Goal: Task Accomplishment & Management: Complete application form

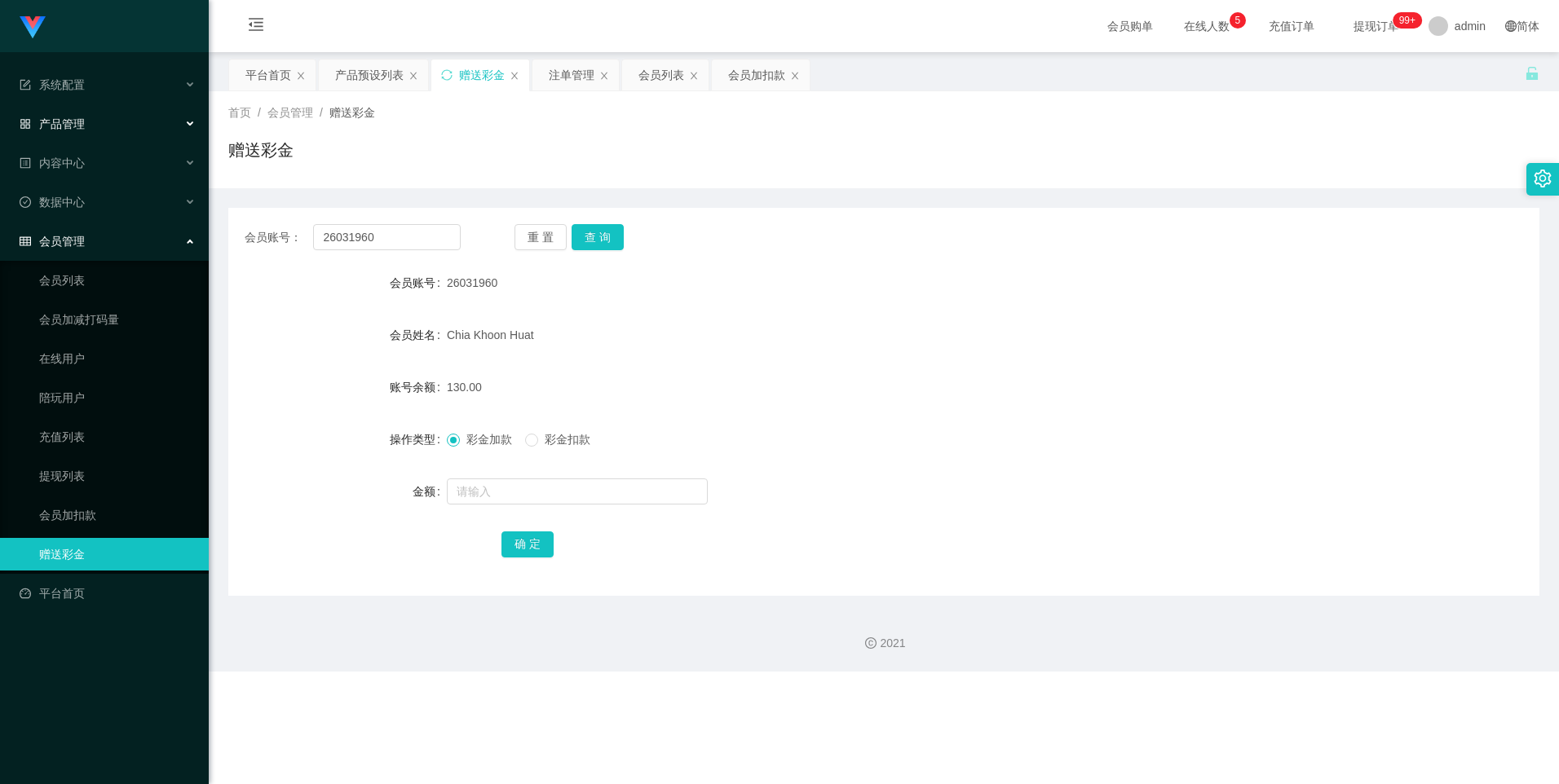
click at [95, 136] on div "产品管理" at bounding box center [104, 123] width 209 height 33
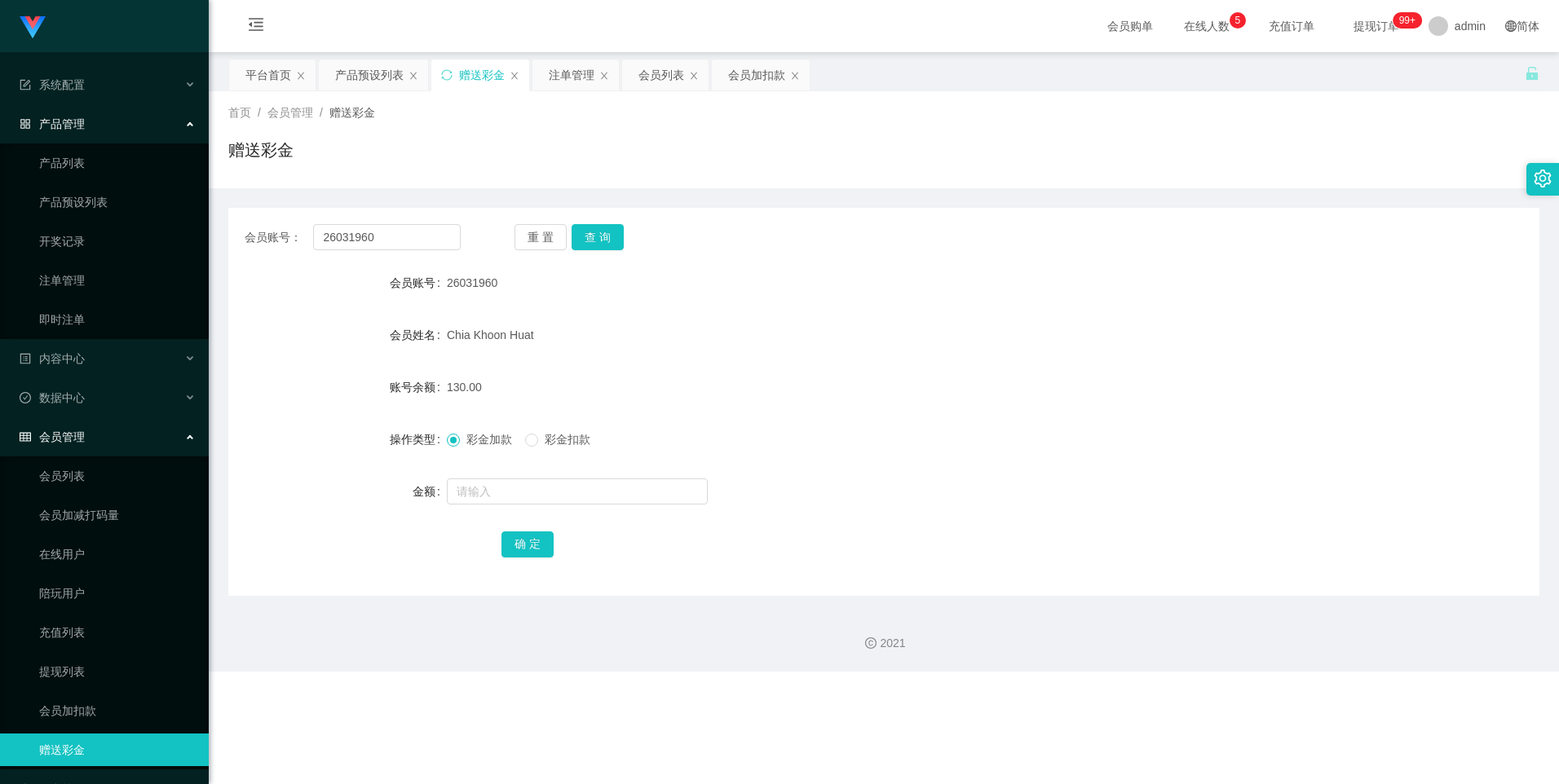
click at [62, 118] on span "产品管理" at bounding box center [52, 124] width 65 height 13
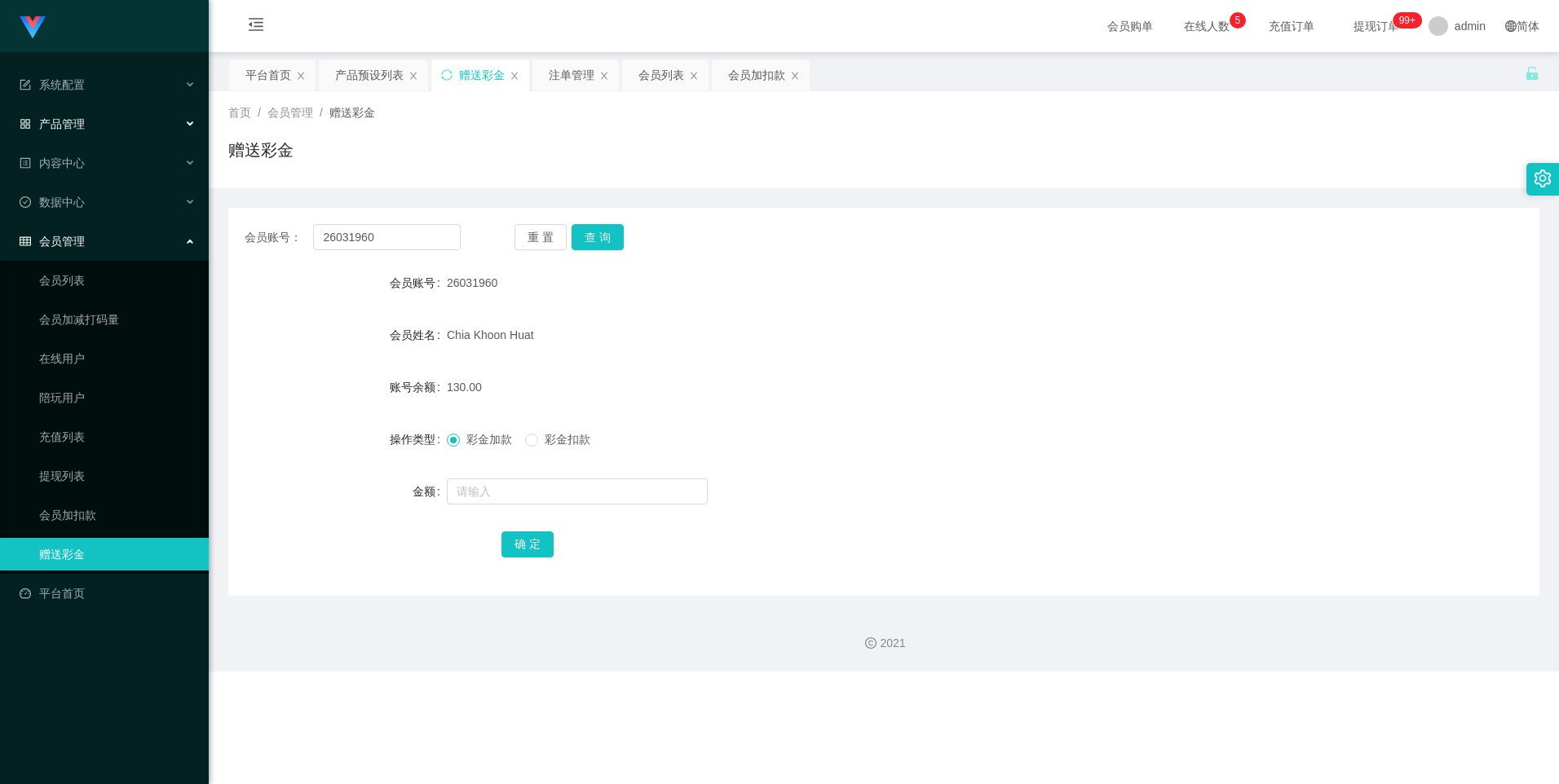
click at [71, 126] on span "产品管理" at bounding box center [52, 124] width 65 height 13
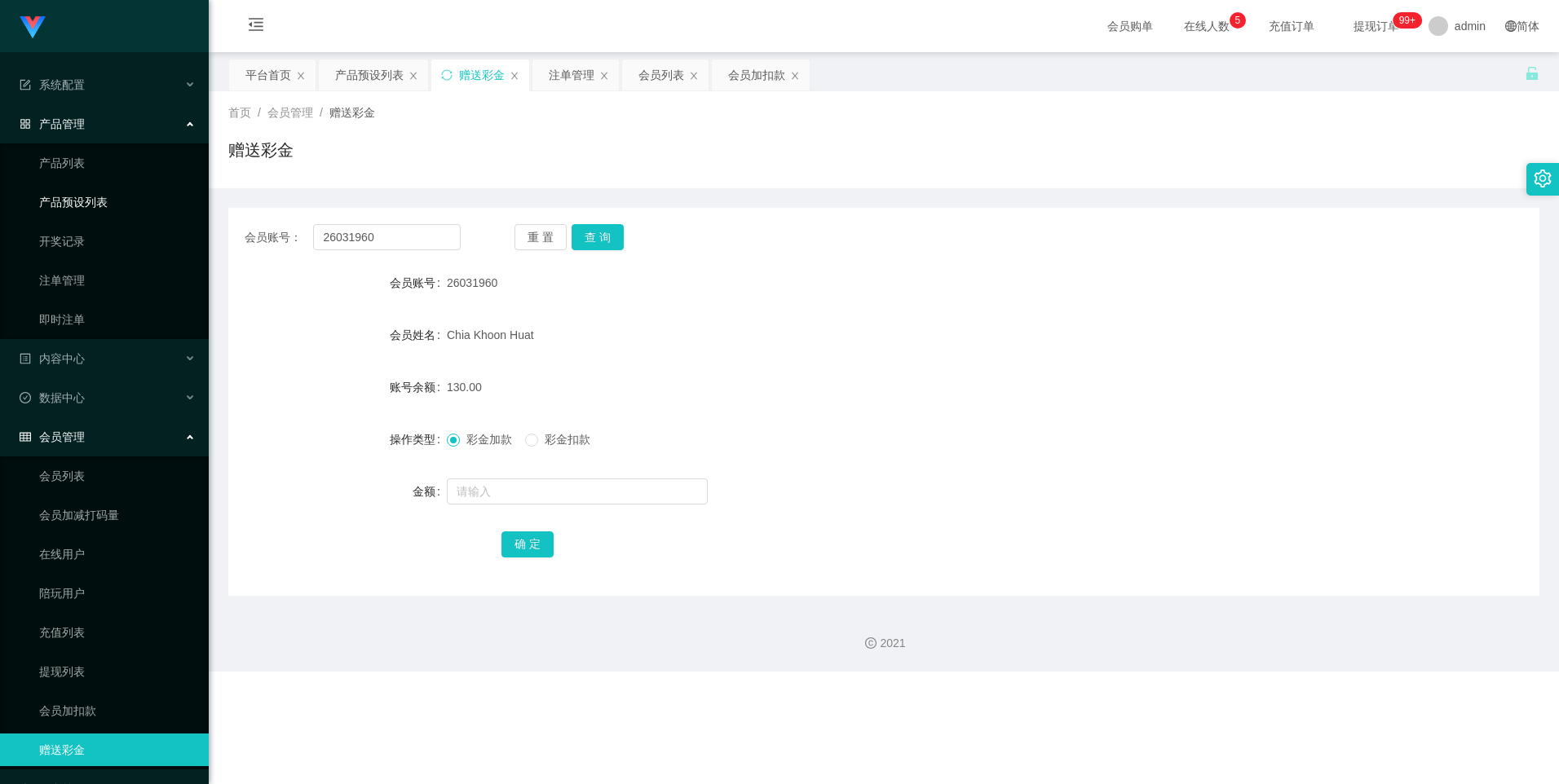
click at [59, 199] on link "产品预设列表" at bounding box center [118, 201] width 156 height 33
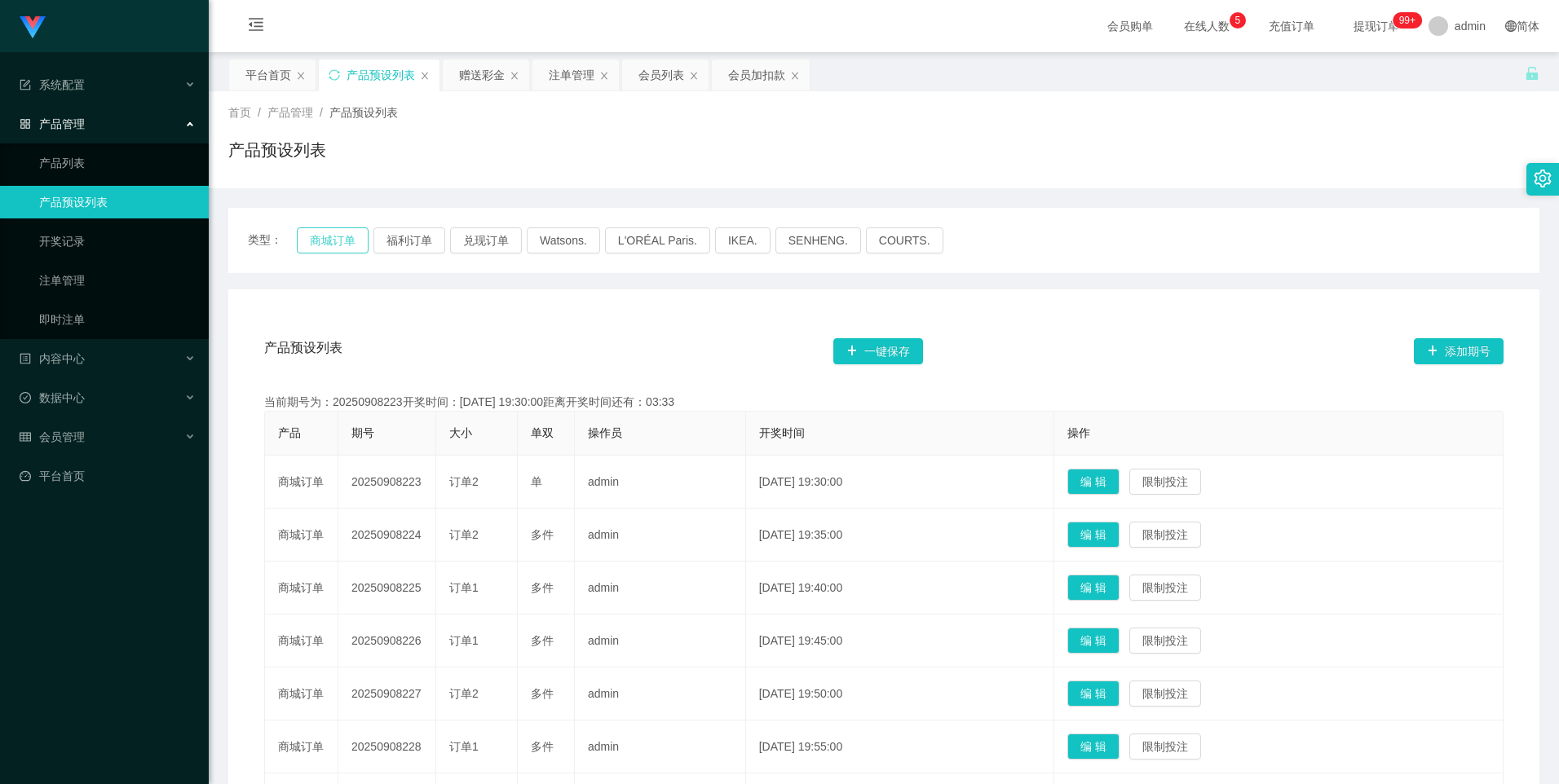
click at [327, 243] on button "商城订单" at bounding box center [332, 240] width 71 height 26
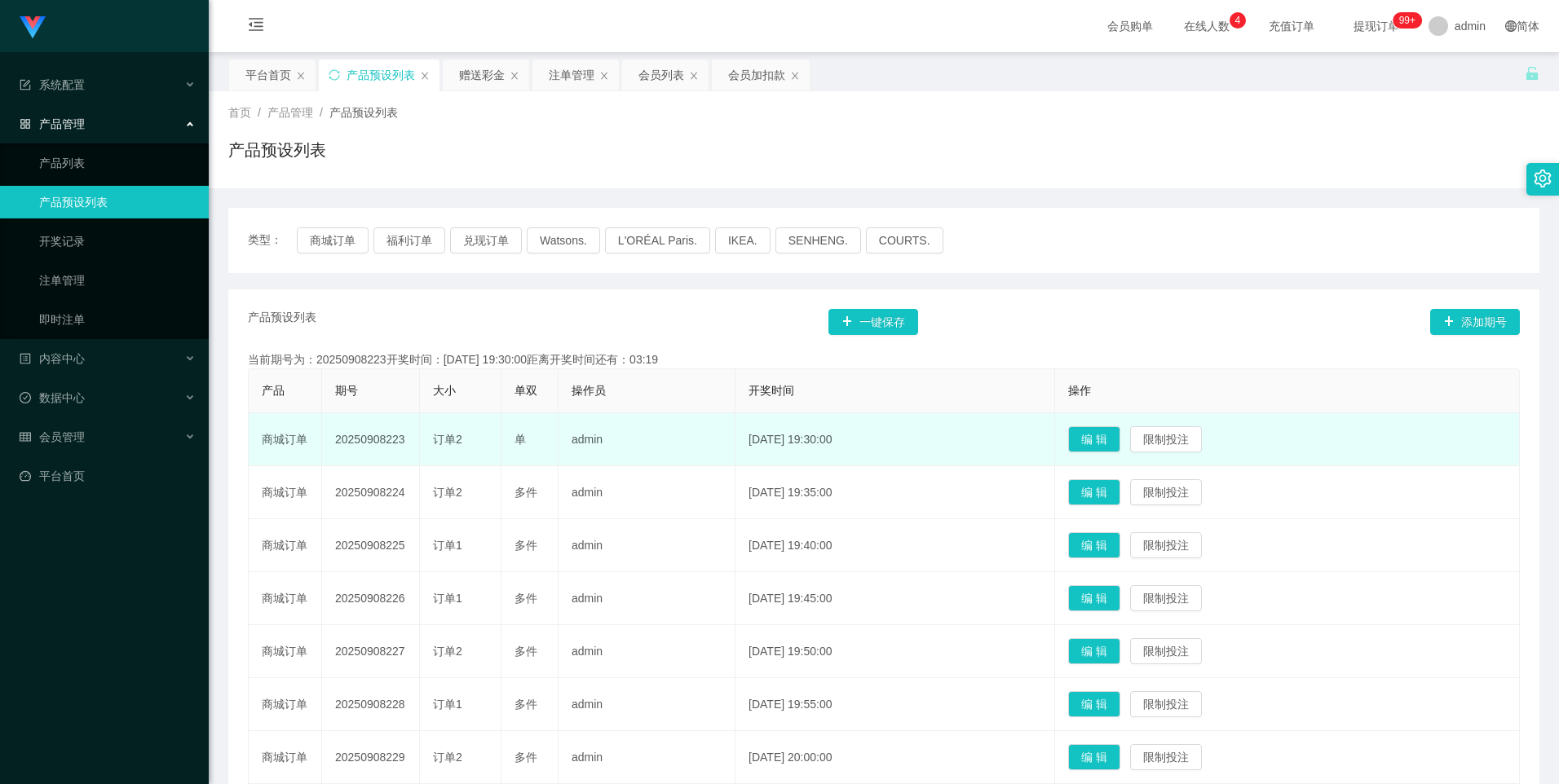
drag, startPoint x: 336, startPoint y: 439, endPoint x: 405, endPoint y: 441, distance: 69.0
click at [405, 441] on td "20250908223" at bounding box center [371, 439] width 98 height 53
copy td "20250908223"
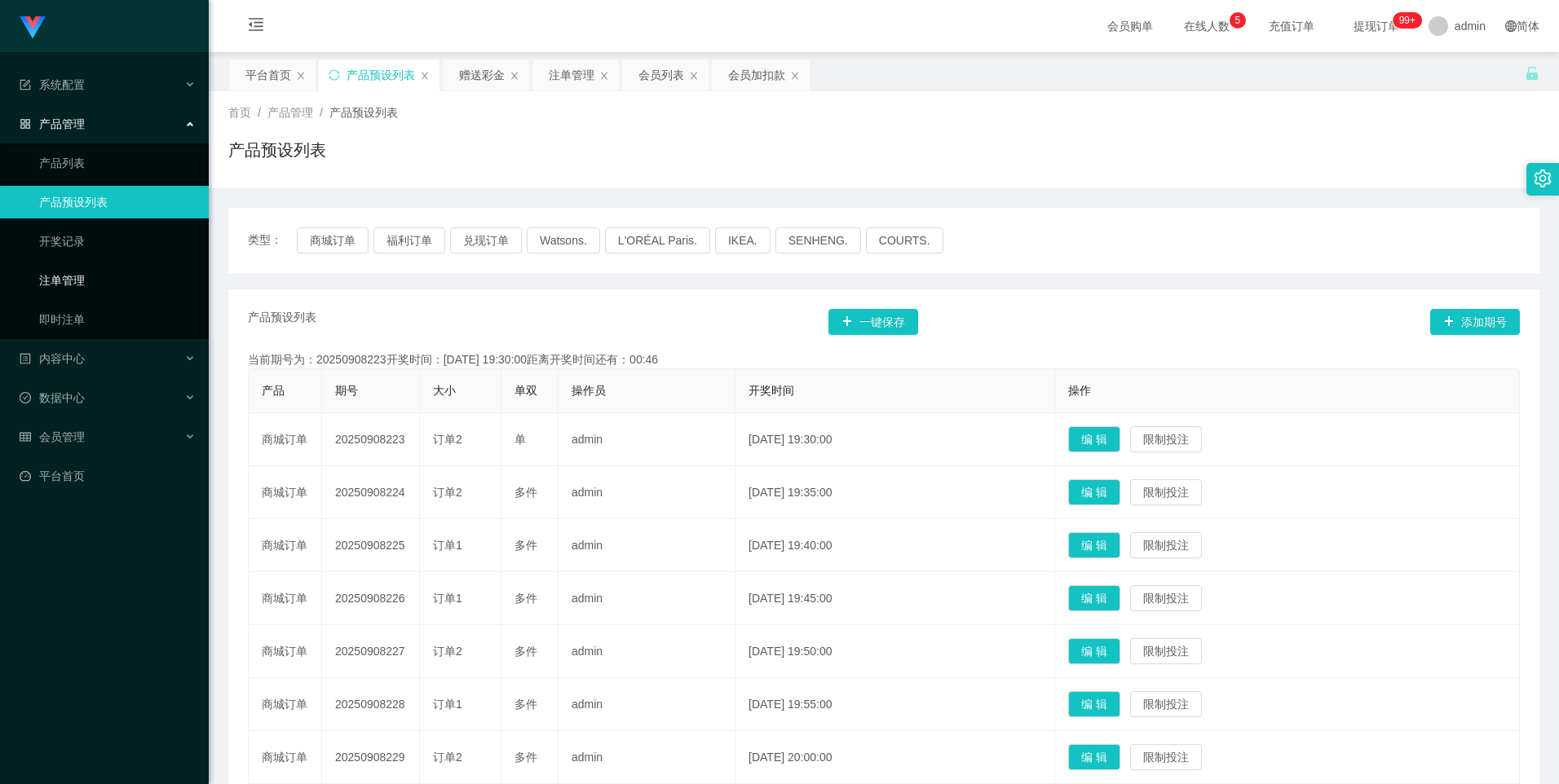
click at [64, 269] on link "注单管理" at bounding box center [118, 280] width 156 height 33
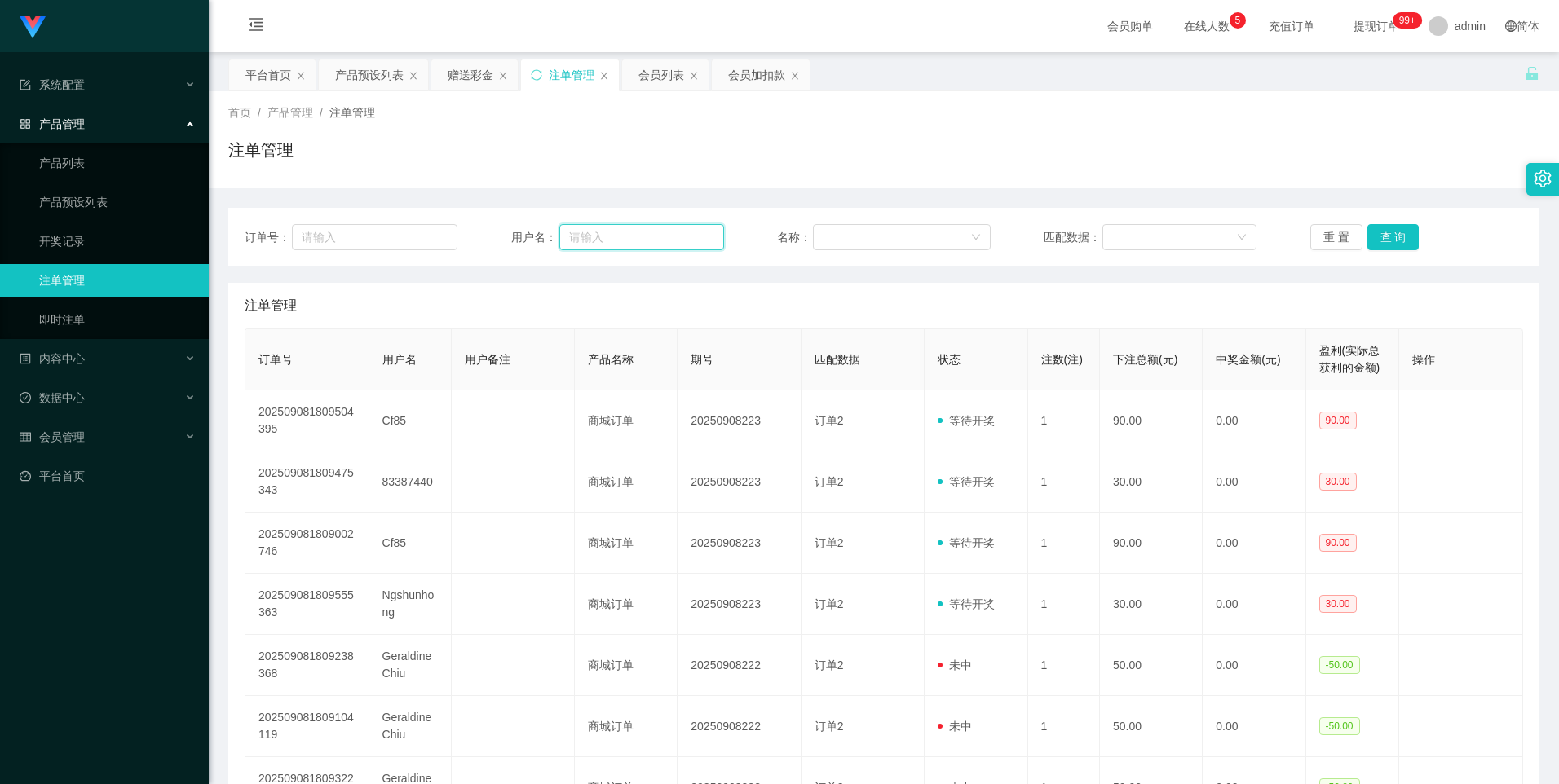
click at [601, 238] on input "text" at bounding box center [641, 237] width 165 height 26
paste input "83387440"
type input "83387440"
click at [1382, 238] on button "查 询" at bounding box center [1394, 237] width 52 height 26
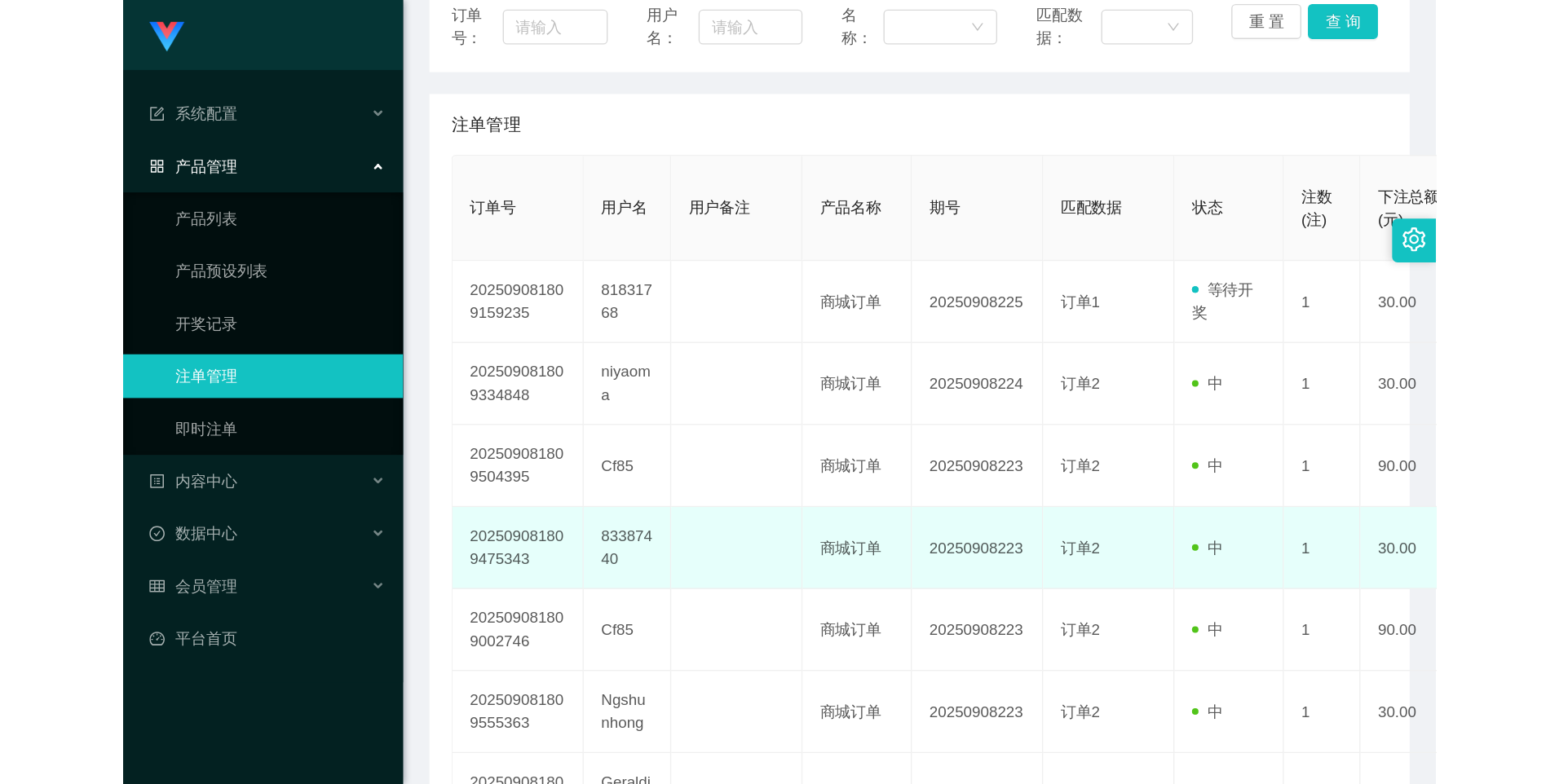
scroll to position [163, 0]
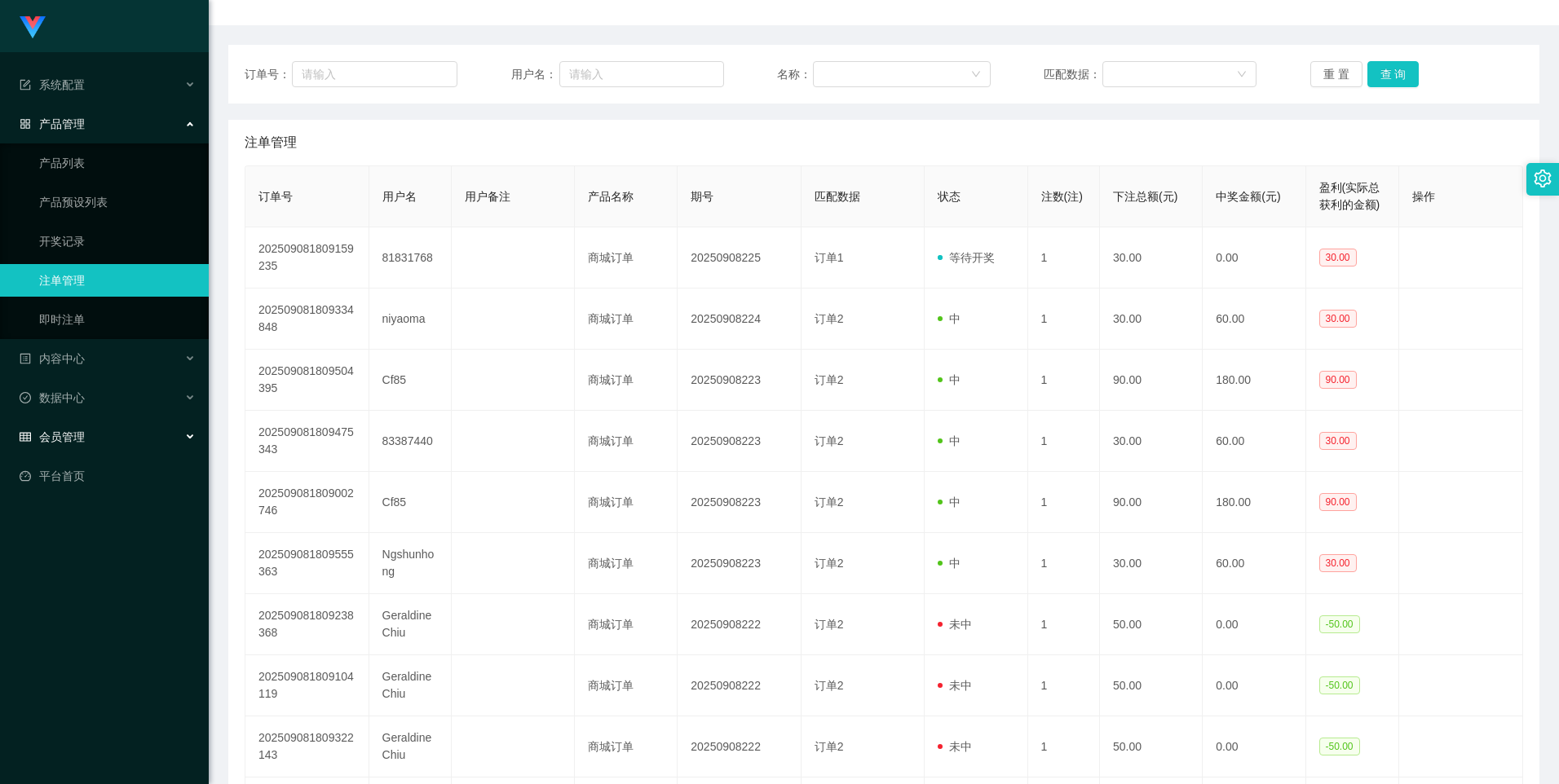
click at [64, 433] on span "会员管理" at bounding box center [52, 437] width 65 height 13
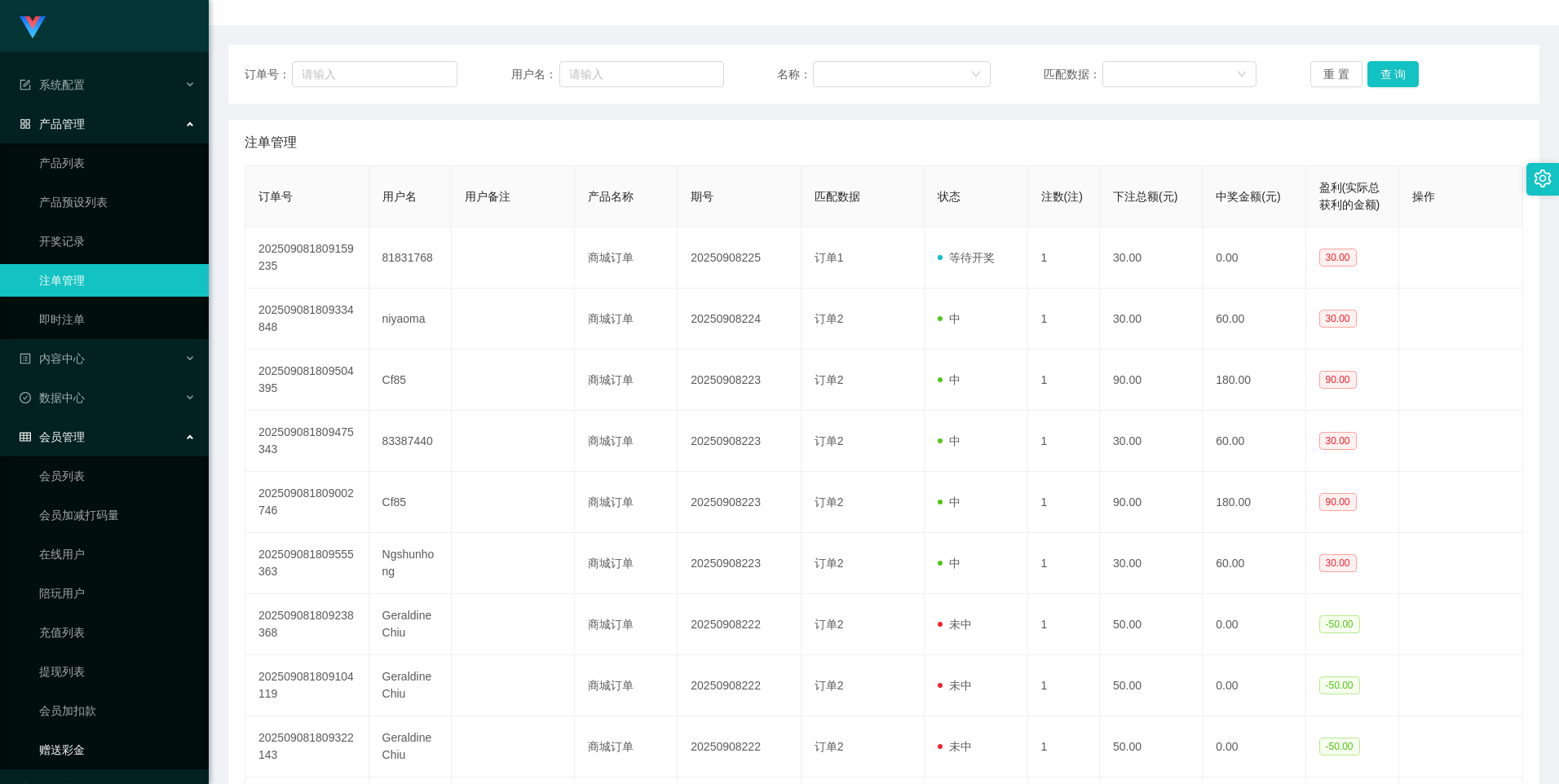
click at [61, 583] on link "赠送彩金" at bounding box center [118, 750] width 156 height 33
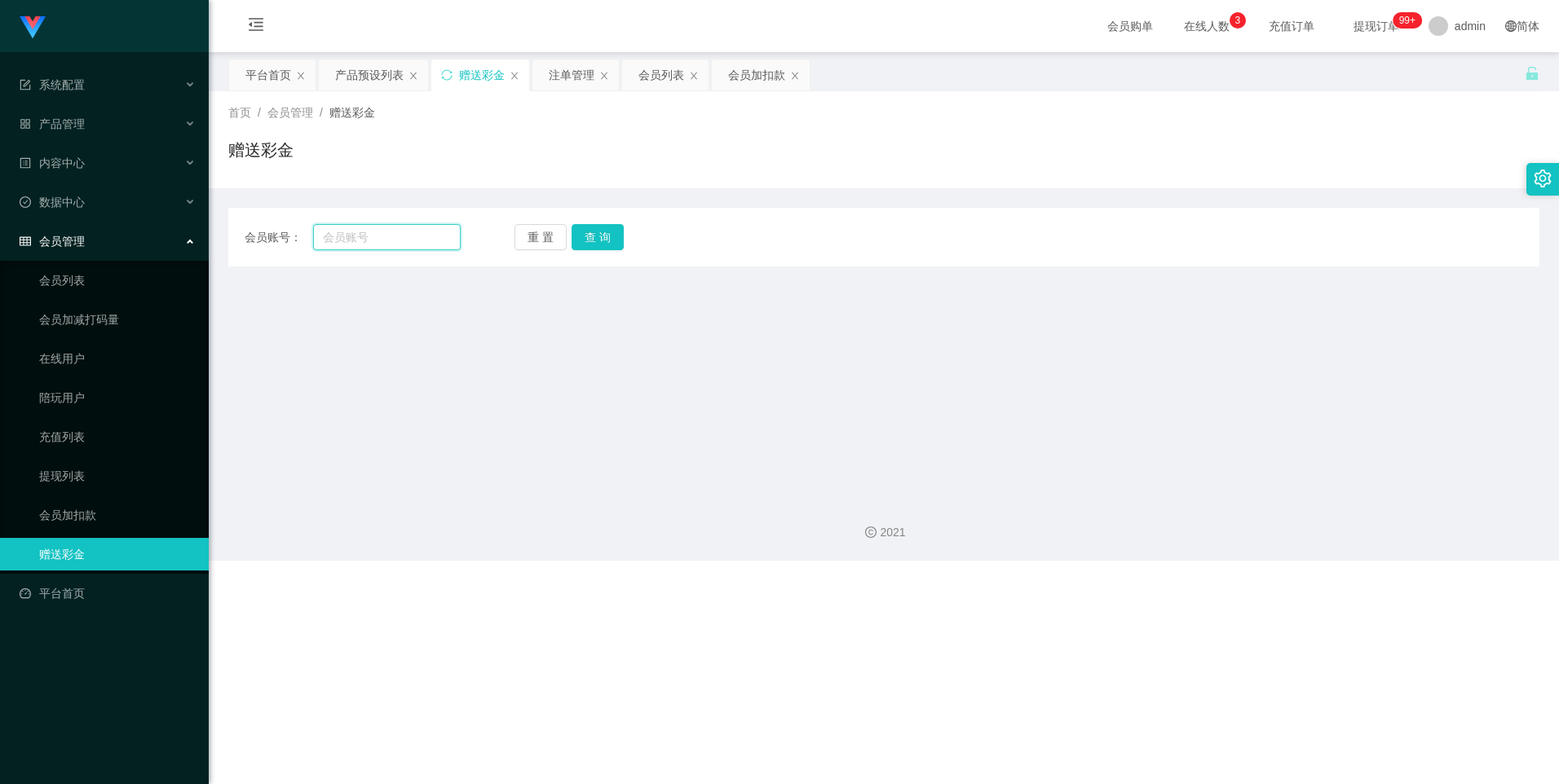
click at [389, 238] on input "text" at bounding box center [386, 237] width 147 height 26
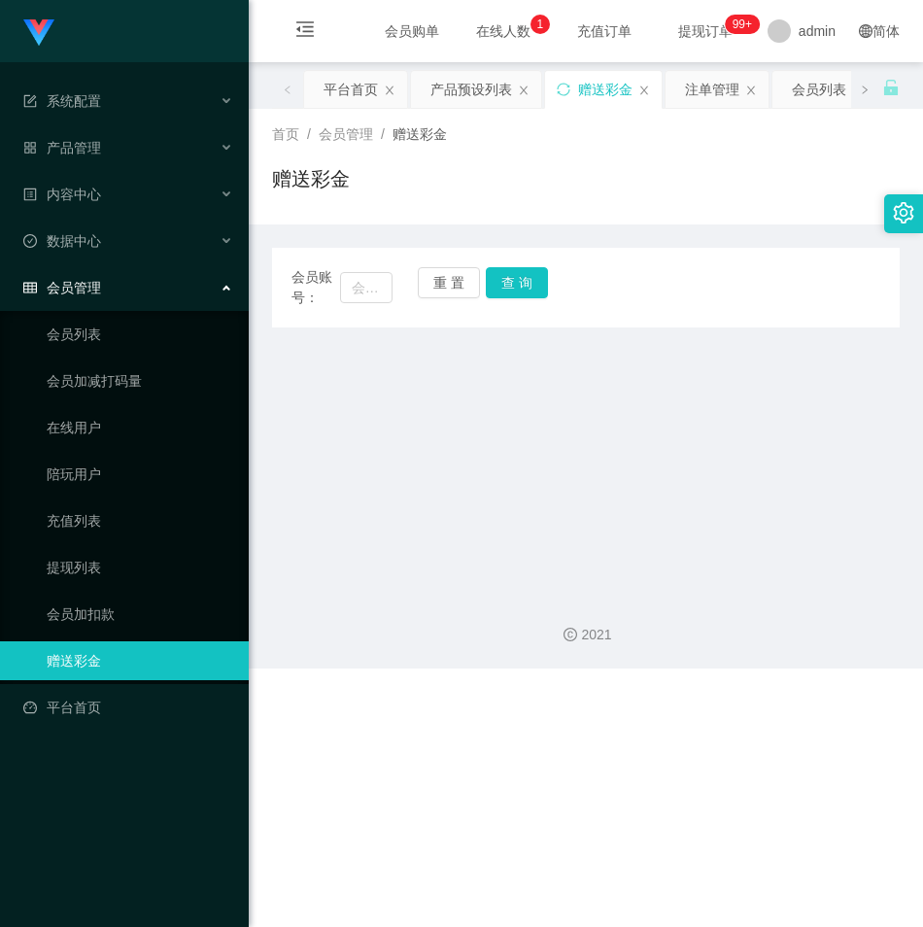
click at [570, 445] on main "关闭左侧 关闭右侧 关闭其它 刷新页面 平台首页 产品预设列表 赠送彩金 注单管理 会员列表 会员加扣款 首页 / 会员管理 / 赠送彩金 / 赠送彩金 会员…" at bounding box center [586, 320] width 674 height 516
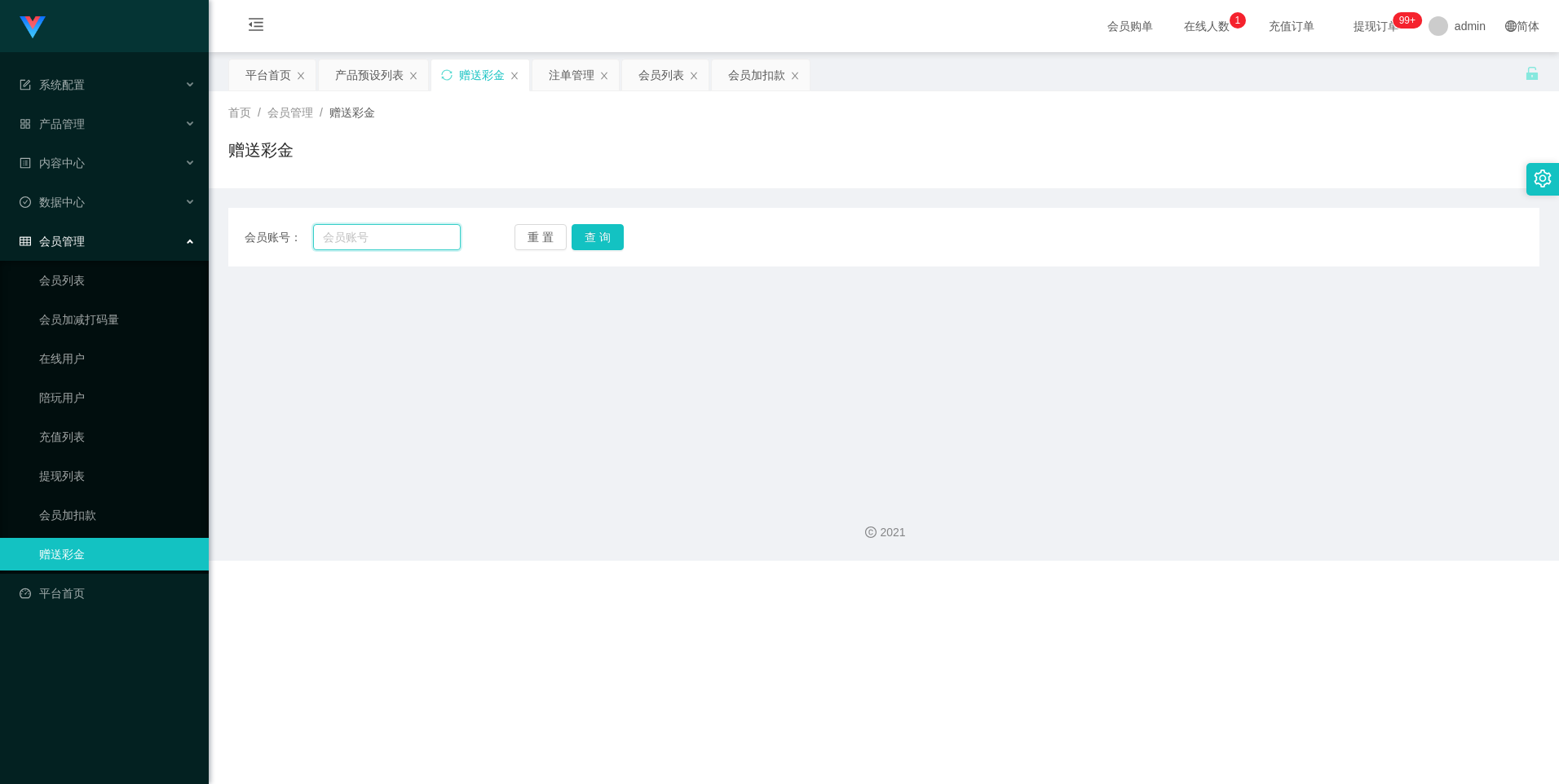
click at [419, 235] on input "text" at bounding box center [386, 237] width 147 height 26
paste input "83387440"
type input "83387440"
click at [584, 238] on button "查 询" at bounding box center [598, 237] width 52 height 26
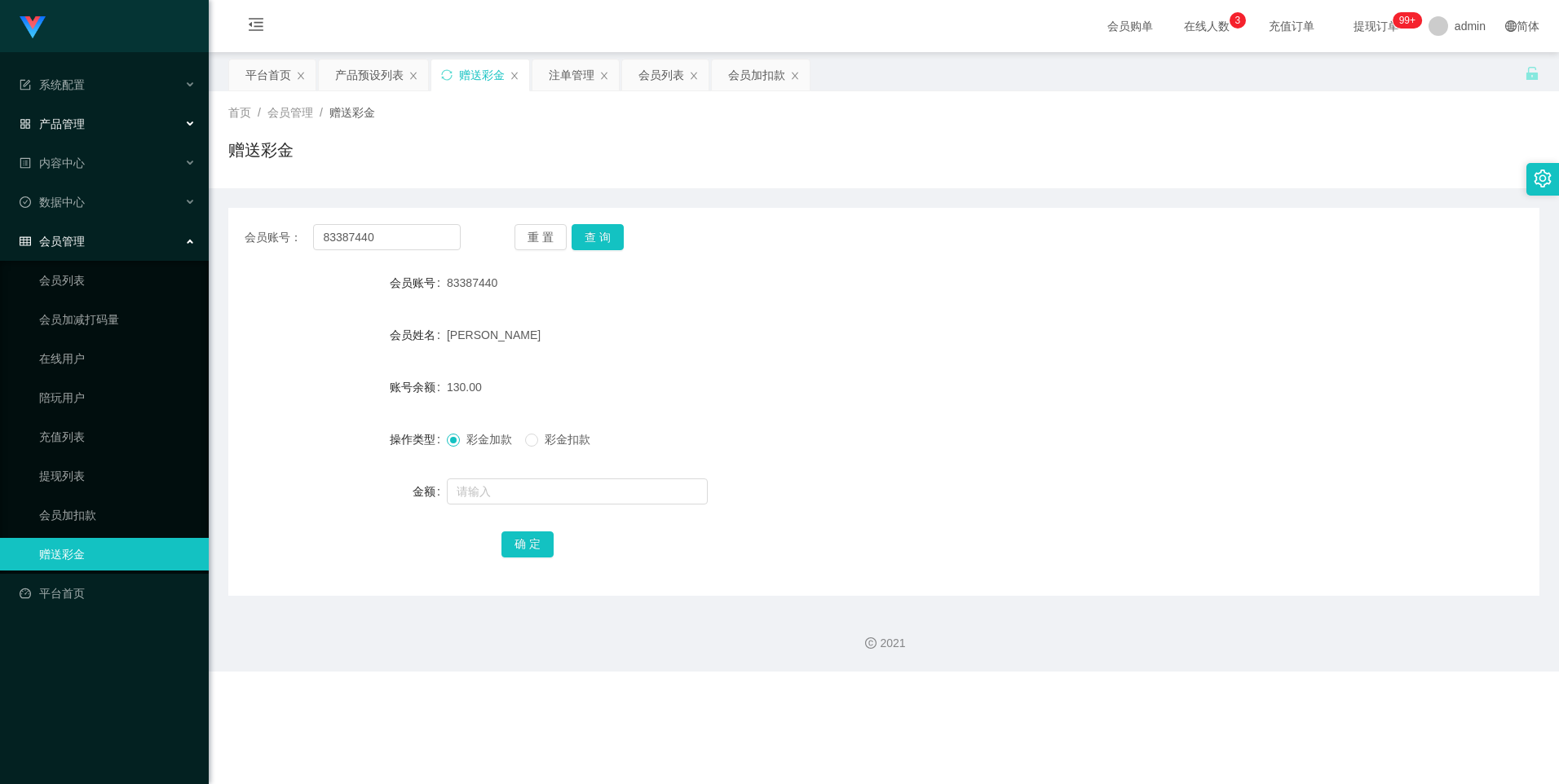
click at [70, 128] on div "产品管理" at bounding box center [104, 123] width 209 height 33
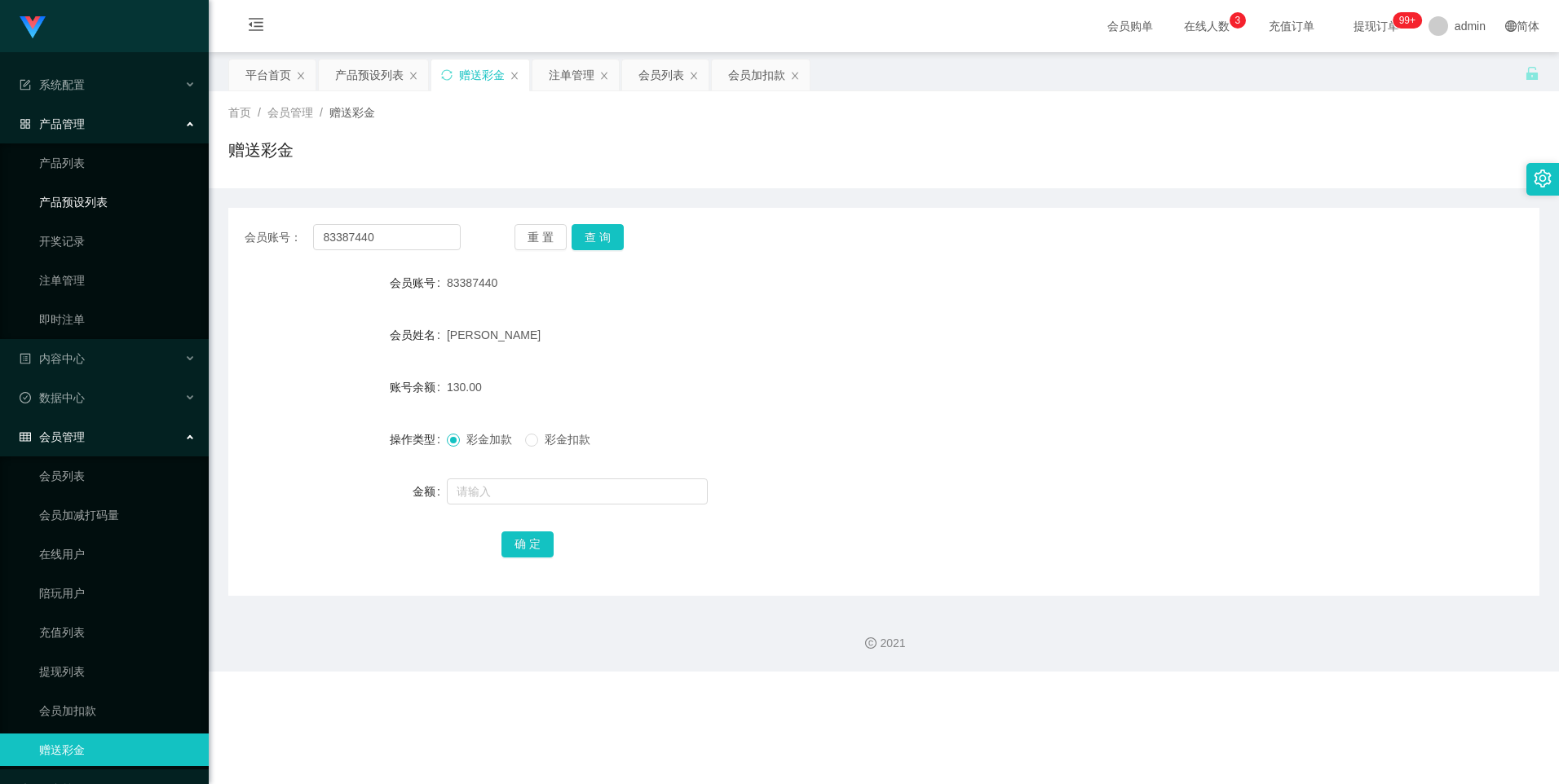
click at [68, 189] on link "产品预设列表" at bounding box center [118, 201] width 156 height 33
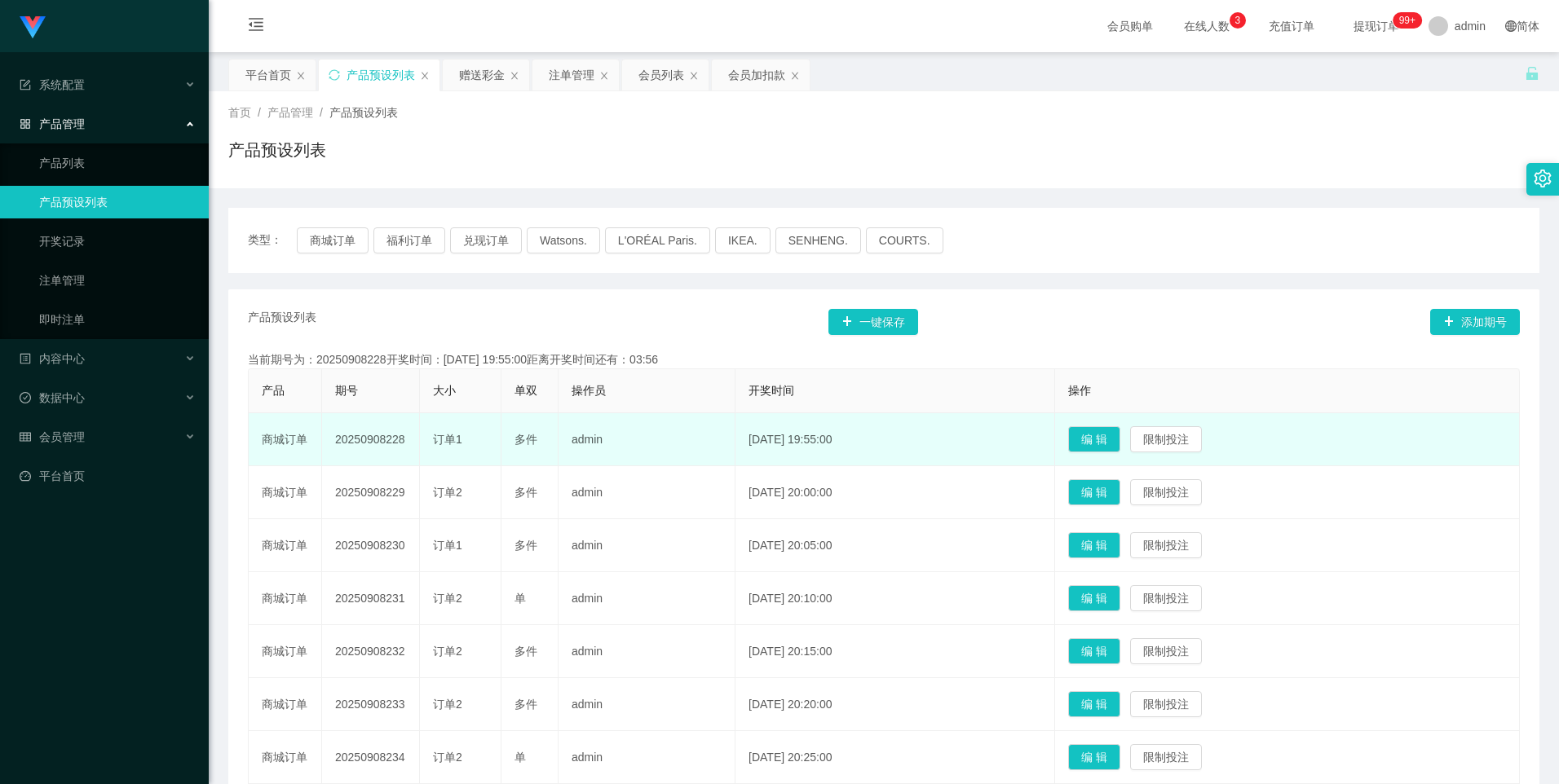
drag, startPoint x: 335, startPoint y: 440, endPoint x: 405, endPoint y: 443, distance: 70.1
click at [405, 443] on td "20250908228" at bounding box center [371, 439] width 98 height 53
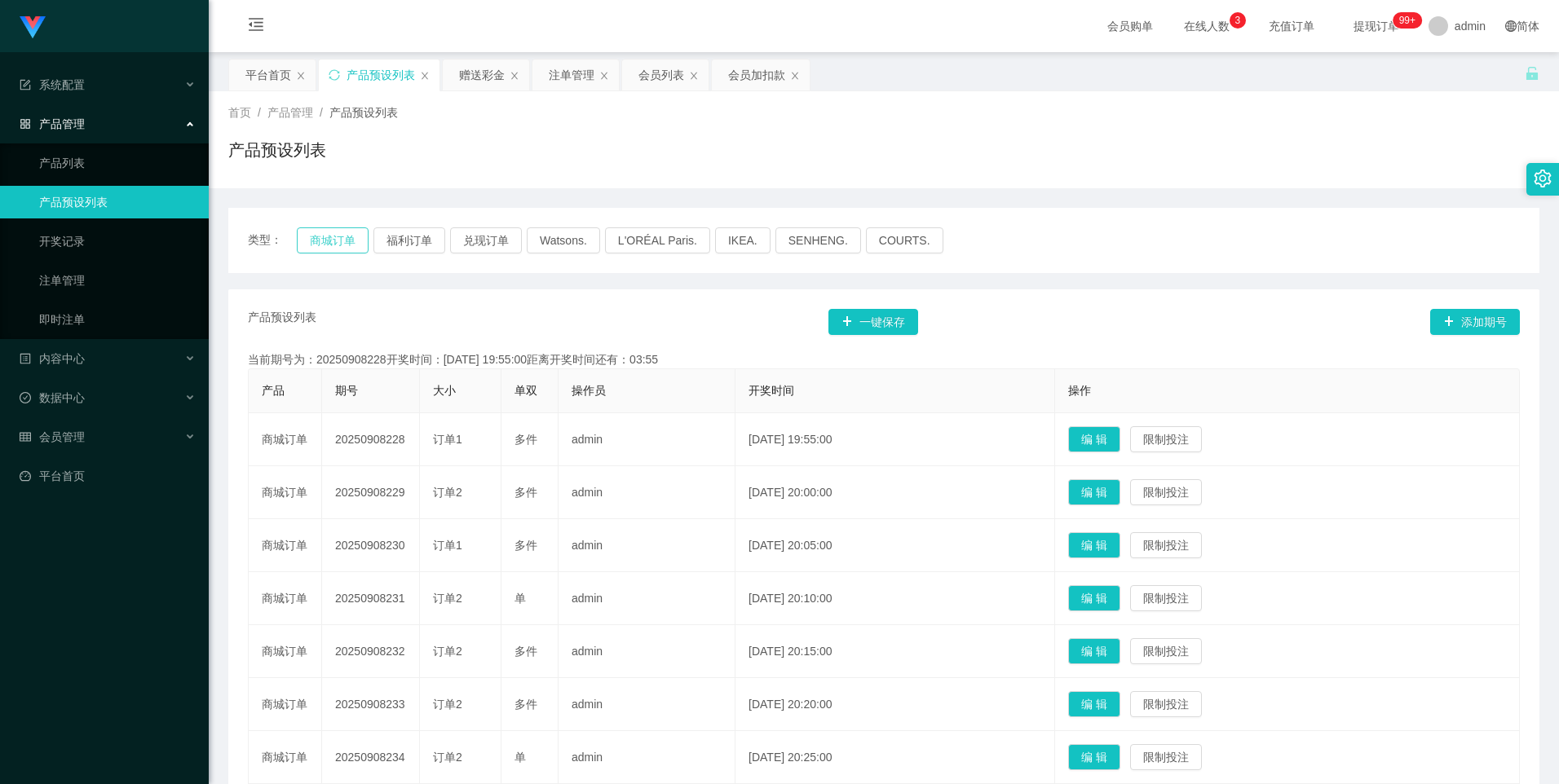
drag, startPoint x: 405, startPoint y: 443, endPoint x: 328, endPoint y: 245, distance: 212.4
click at [329, 245] on button "商城订单" at bounding box center [332, 240] width 71 height 26
click at [327, 235] on button "商城订单" at bounding box center [332, 240] width 71 height 26
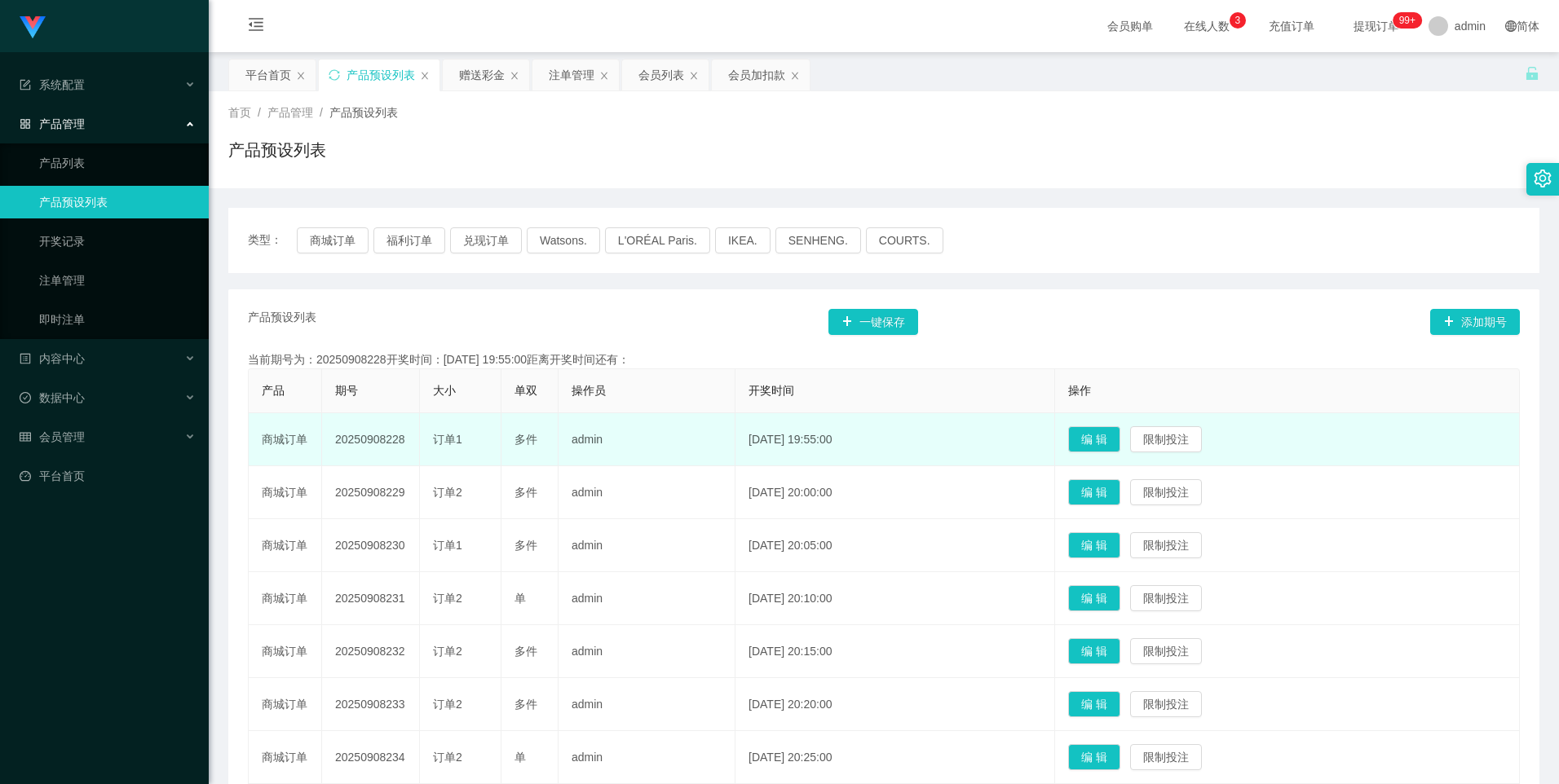
click at [384, 447] on td "20250908228" at bounding box center [371, 439] width 98 height 53
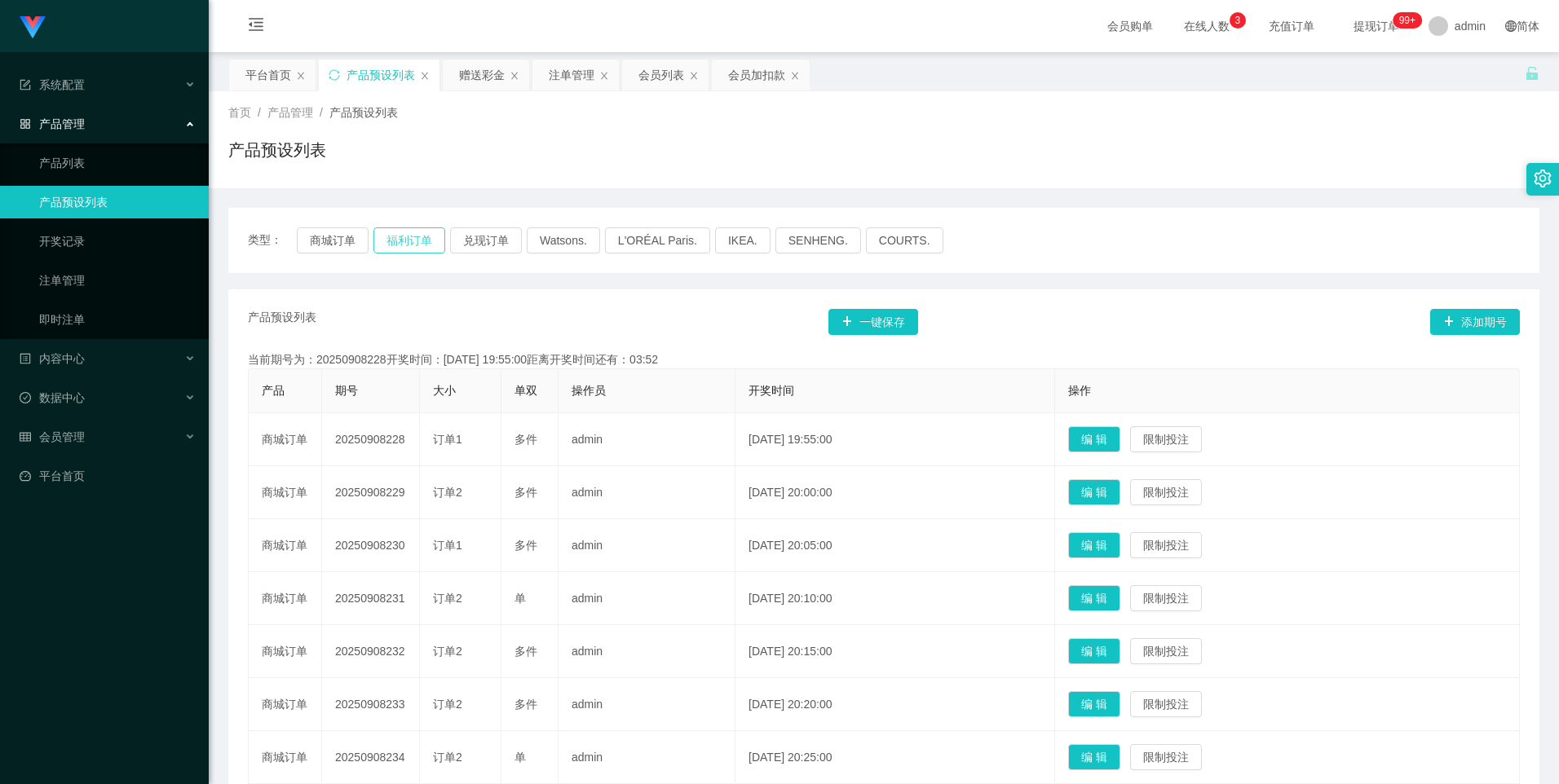
click at [408, 235] on button "福利订单" at bounding box center [409, 240] width 71 height 26
click at [337, 241] on button "商城订单" at bounding box center [332, 240] width 71 height 26
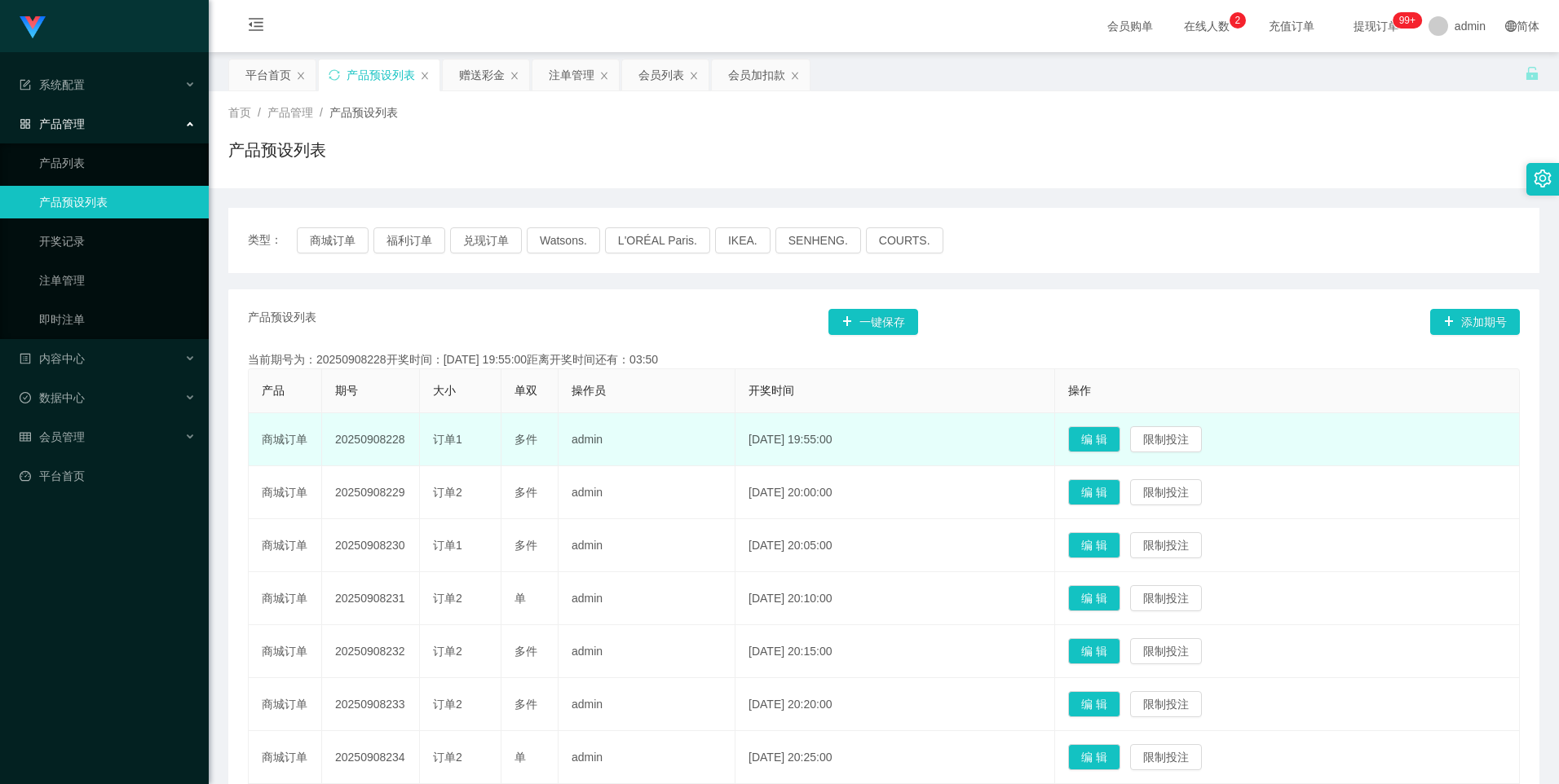
drag, startPoint x: 336, startPoint y: 444, endPoint x: 416, endPoint y: 446, distance: 80.0
click at [416, 446] on td "20250908228" at bounding box center [371, 439] width 98 height 53
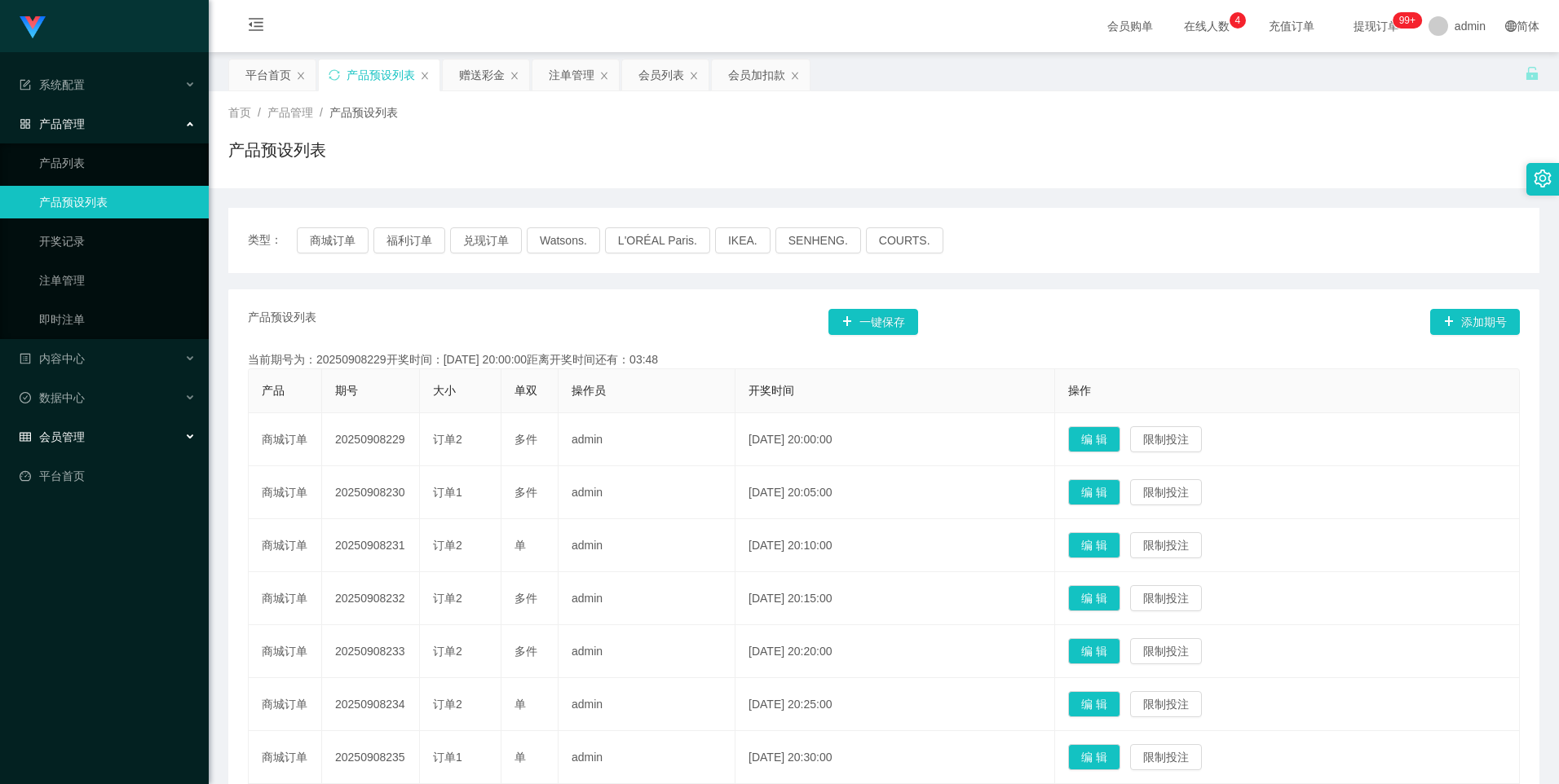
click at [68, 442] on span "会员管理" at bounding box center [52, 437] width 65 height 13
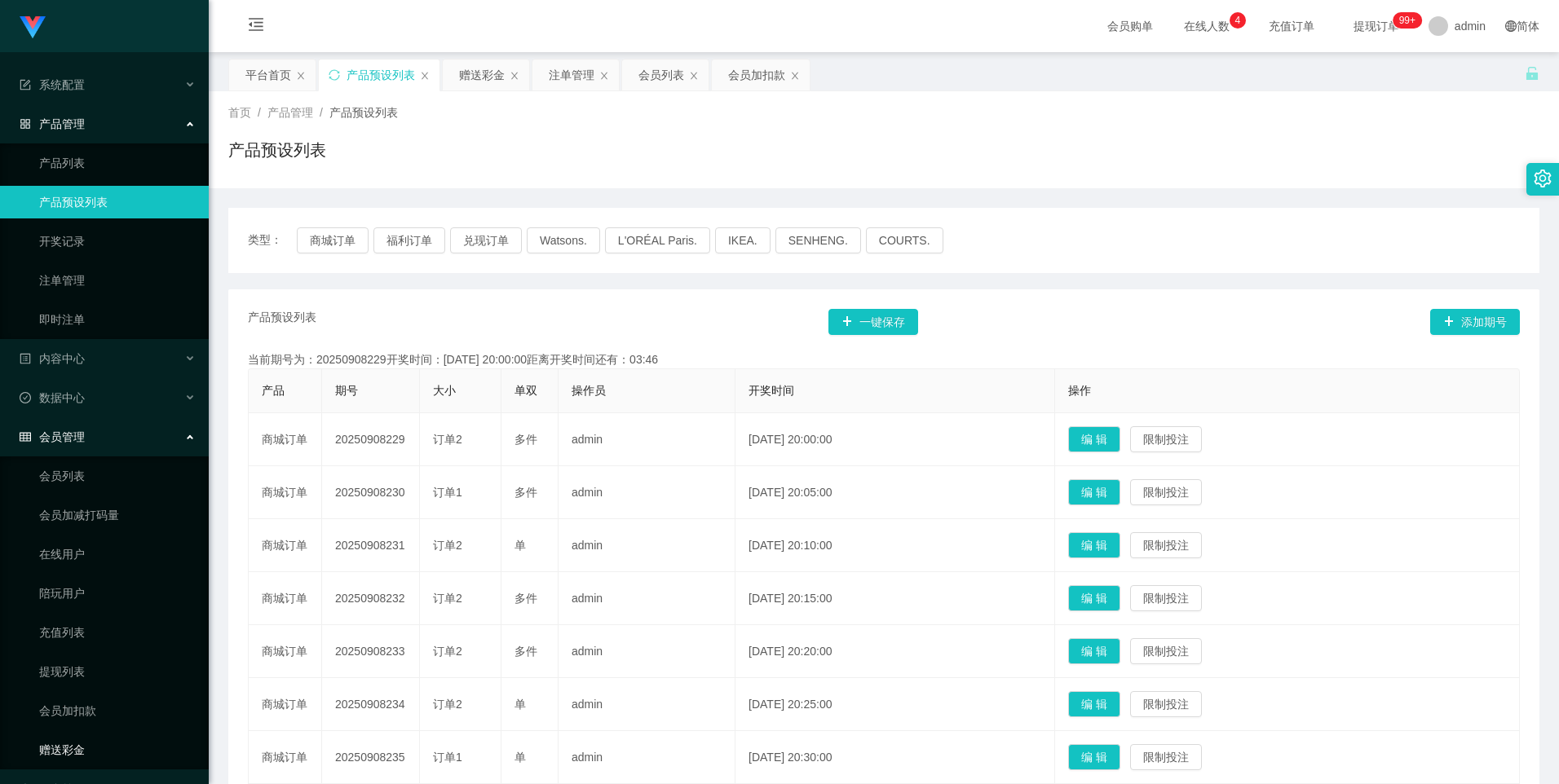
drag, startPoint x: 67, startPoint y: 740, endPoint x: 107, endPoint y: 733, distance: 40.6
click at [67, 740] on link "赠送彩金" at bounding box center [118, 750] width 156 height 33
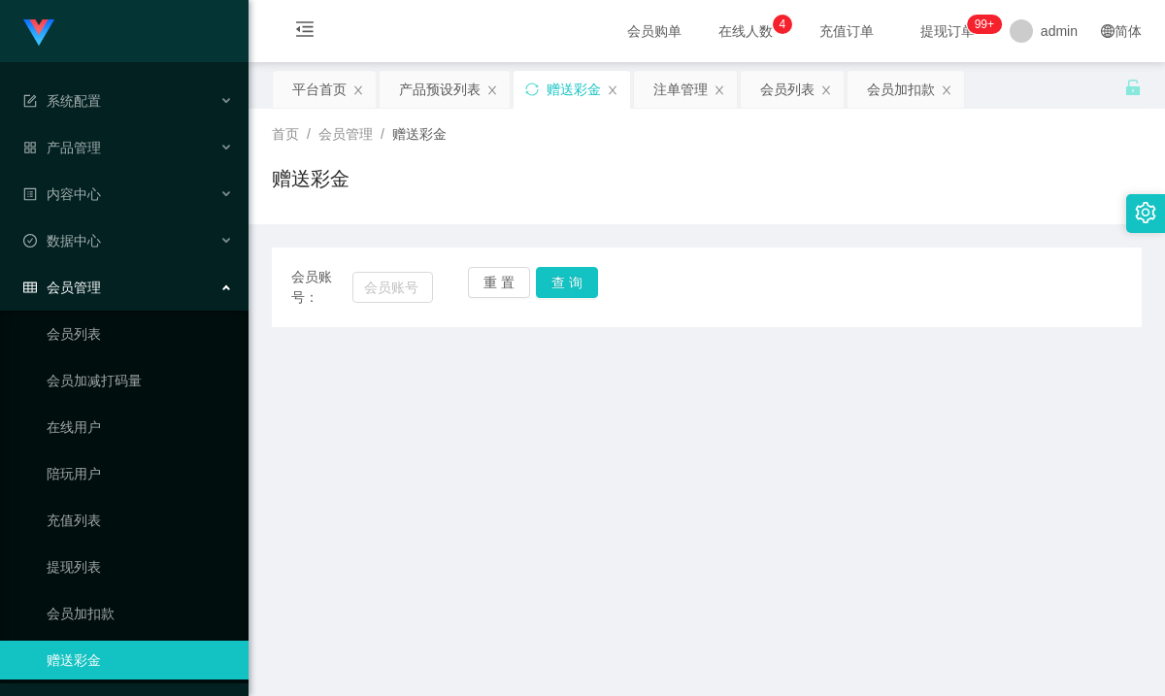
click at [874, 175] on div "赠送彩金" at bounding box center [707, 186] width 870 height 45
click at [412, 284] on input "text" at bounding box center [393, 287] width 81 height 31
paste input "93977427"
type input "93977427"
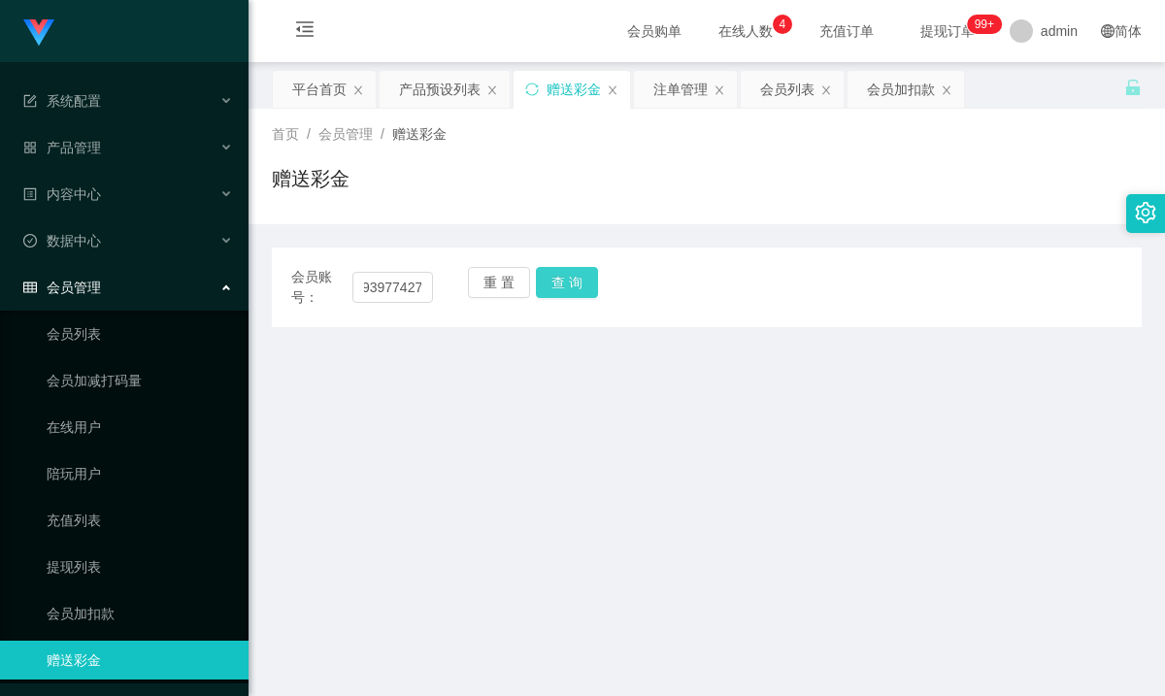
scroll to position [0, 0]
click at [561, 284] on button "查 询" at bounding box center [567, 282] width 62 height 31
